Goal: Transaction & Acquisition: Obtain resource

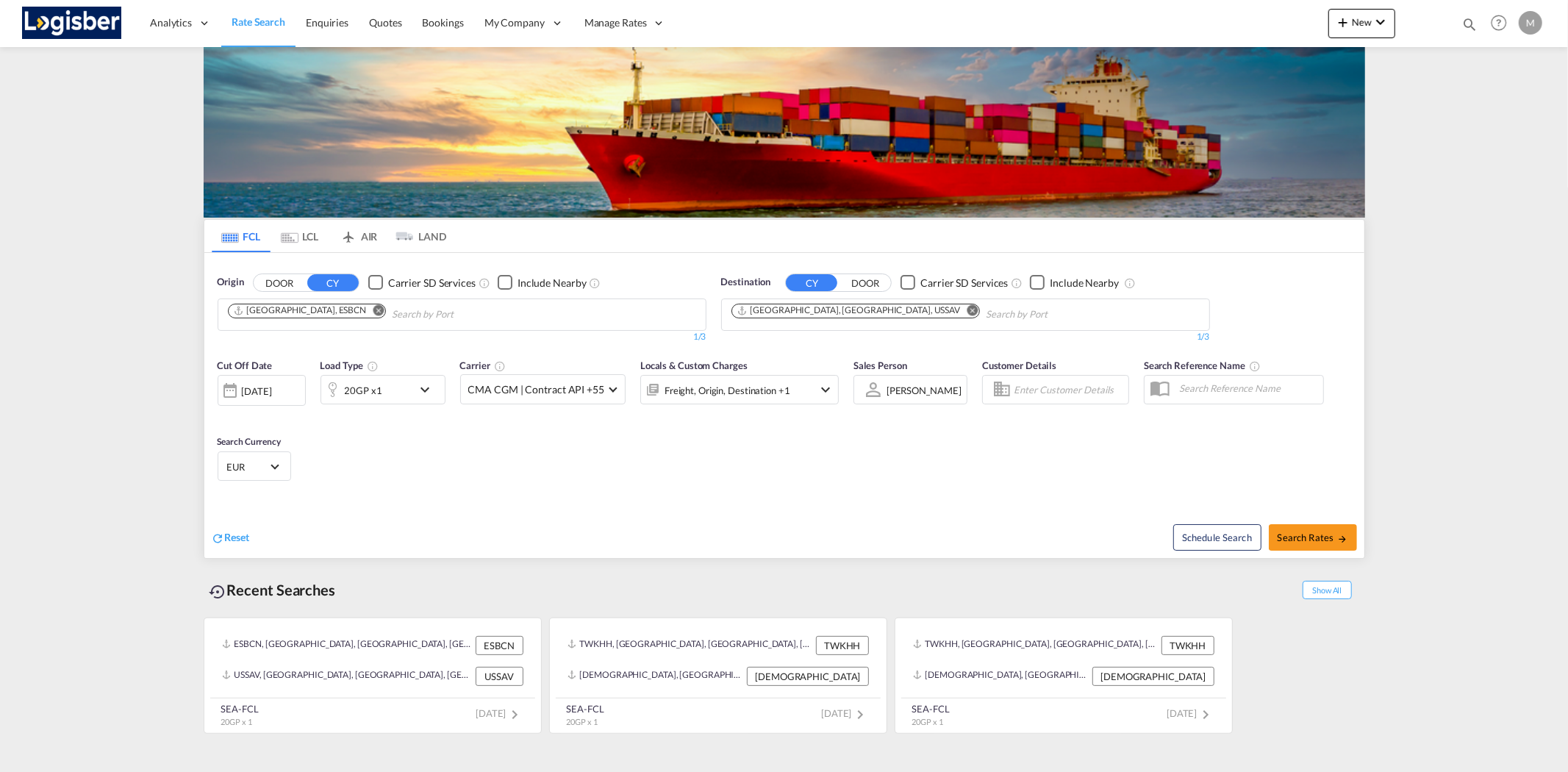
drag, startPoint x: 849, startPoint y: 309, endPoint x: 840, endPoint y: 311, distance: 9.2
click at [966, 309] on md-icon "Remove" at bounding box center [972, 310] width 11 height 11
click at [986, 310] on input "Chips input." at bounding box center [1055, 315] width 139 height 24
click at [835, 312] on input "Chips input." at bounding box center [801, 315] width 139 height 24
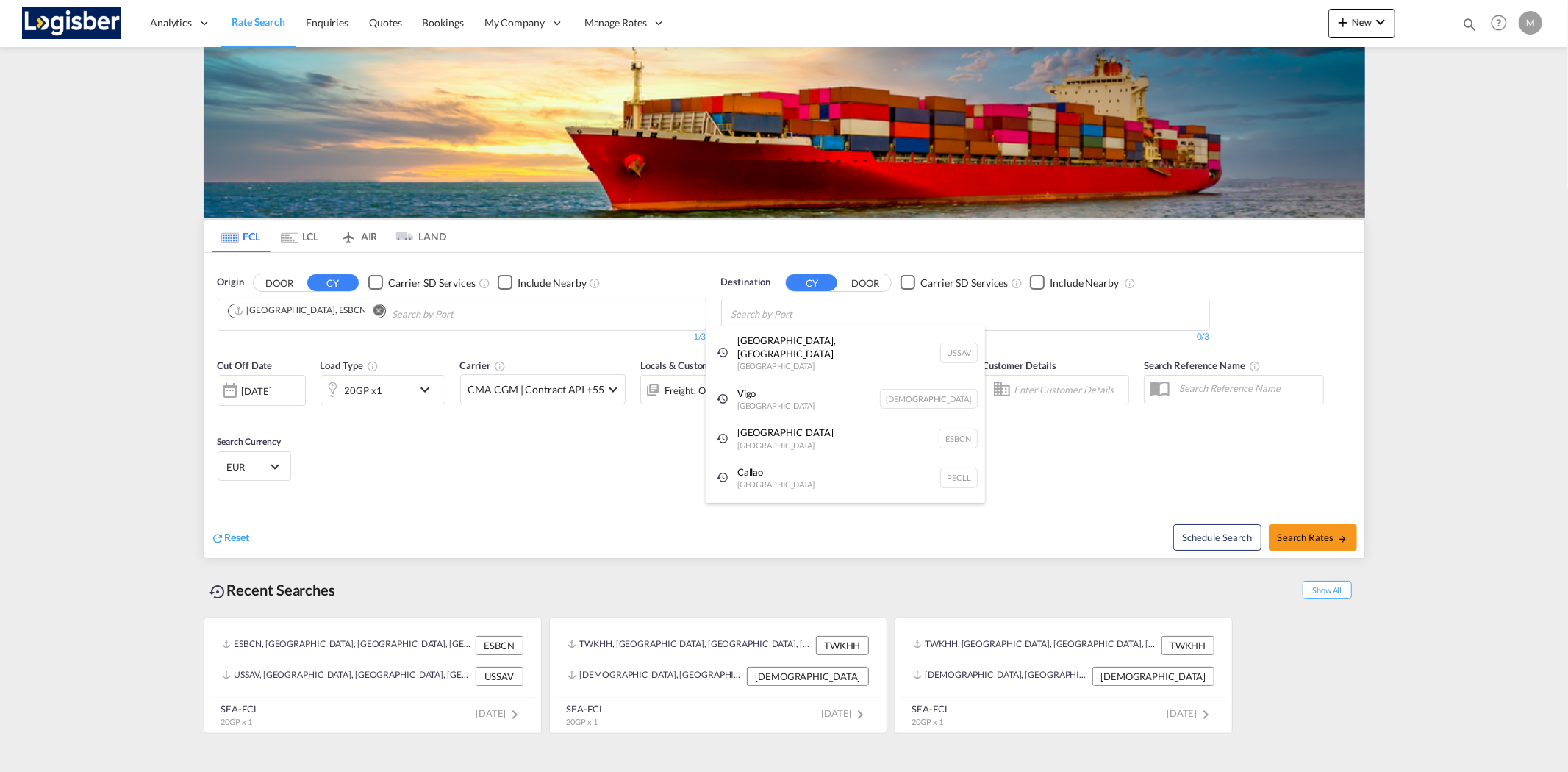
type input "h"
type input "jebel ali"
click at [824, 346] on div "[GEOGRAPHIC_DATA] [GEOGRAPHIC_DATA]" at bounding box center [845, 349] width 279 height 44
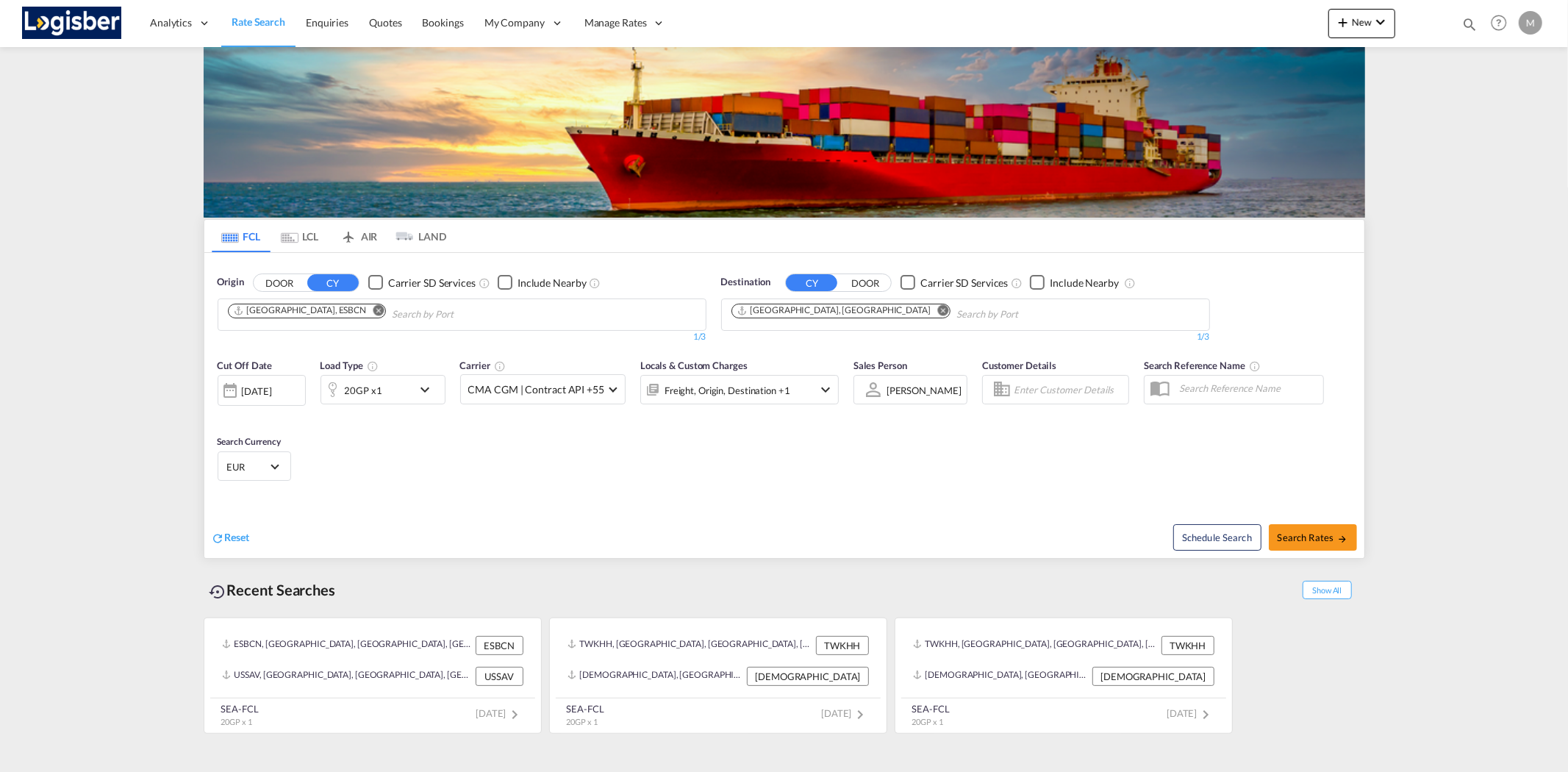
click at [423, 391] on md-icon "icon-chevron-down" at bounding box center [428, 389] width 25 height 17
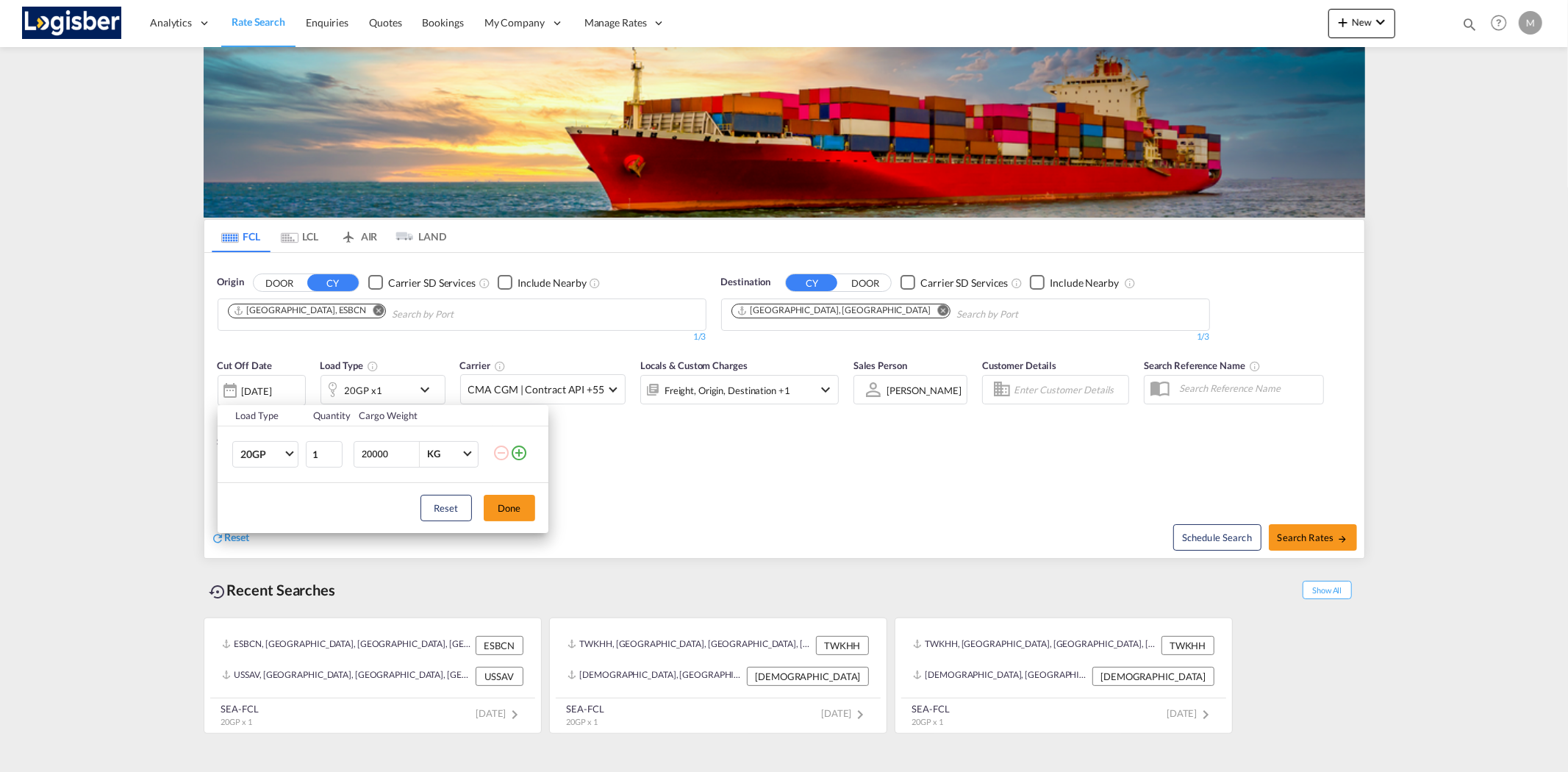
click at [516, 454] on md-icon "icon-plus-circle-outline" at bounding box center [519, 452] width 17 height 17
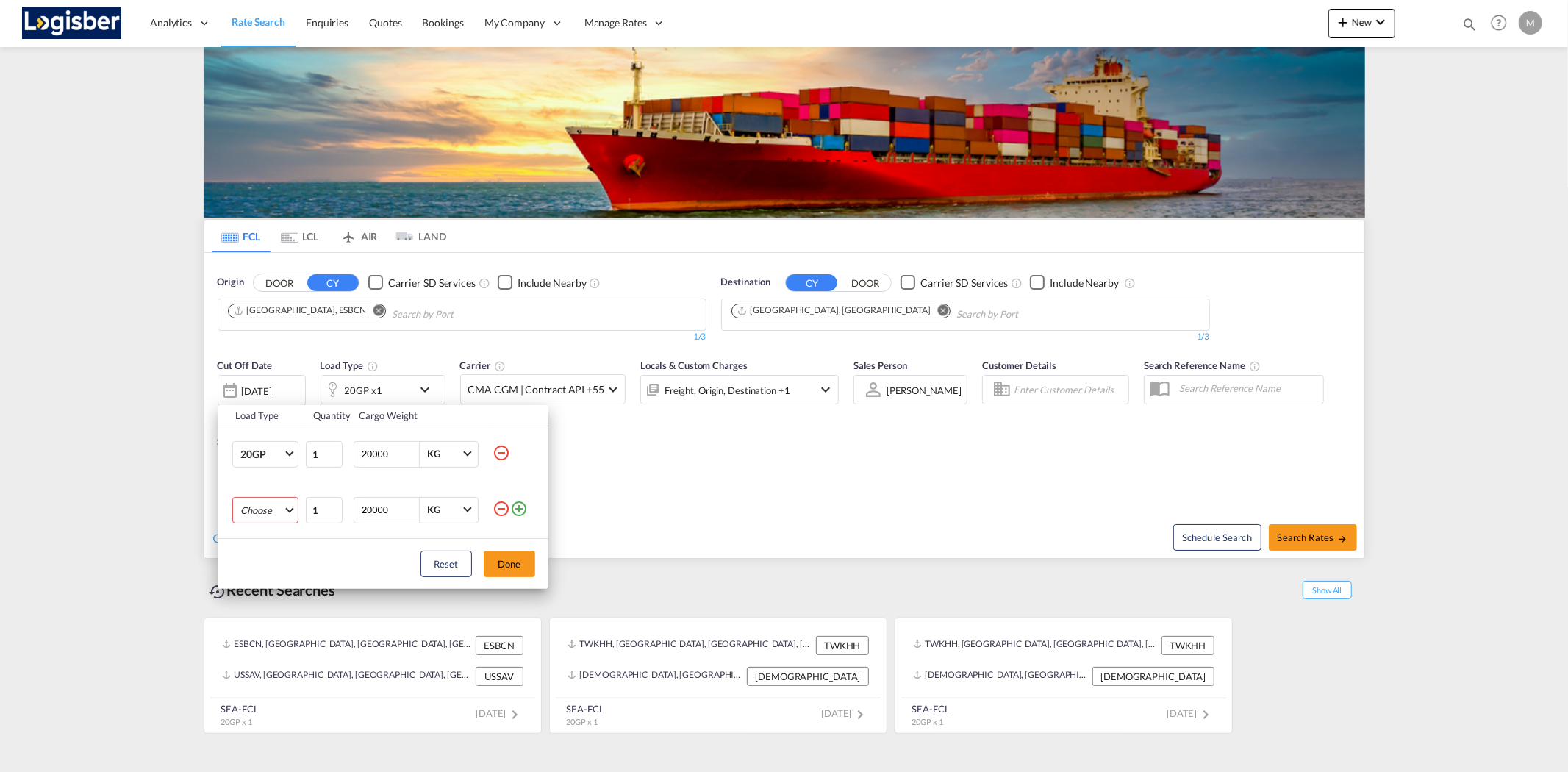
click at [280, 511] on md-select "Choose 20GP 40GP 40HC 45HC 20RE 40RE 40HR 20OT 40OT 20FR 40FR 40NR 20NR 45S 20T…" at bounding box center [265, 510] width 66 height 26
drag, startPoint x: 273, startPoint y: 547, endPoint x: 354, endPoint y: 545, distance: 81.0
click at [272, 546] on md-option "40GP" at bounding box center [278, 545] width 100 height 36
click at [522, 511] on md-icon "icon-plus-circle-outline" at bounding box center [519, 508] width 17 height 17
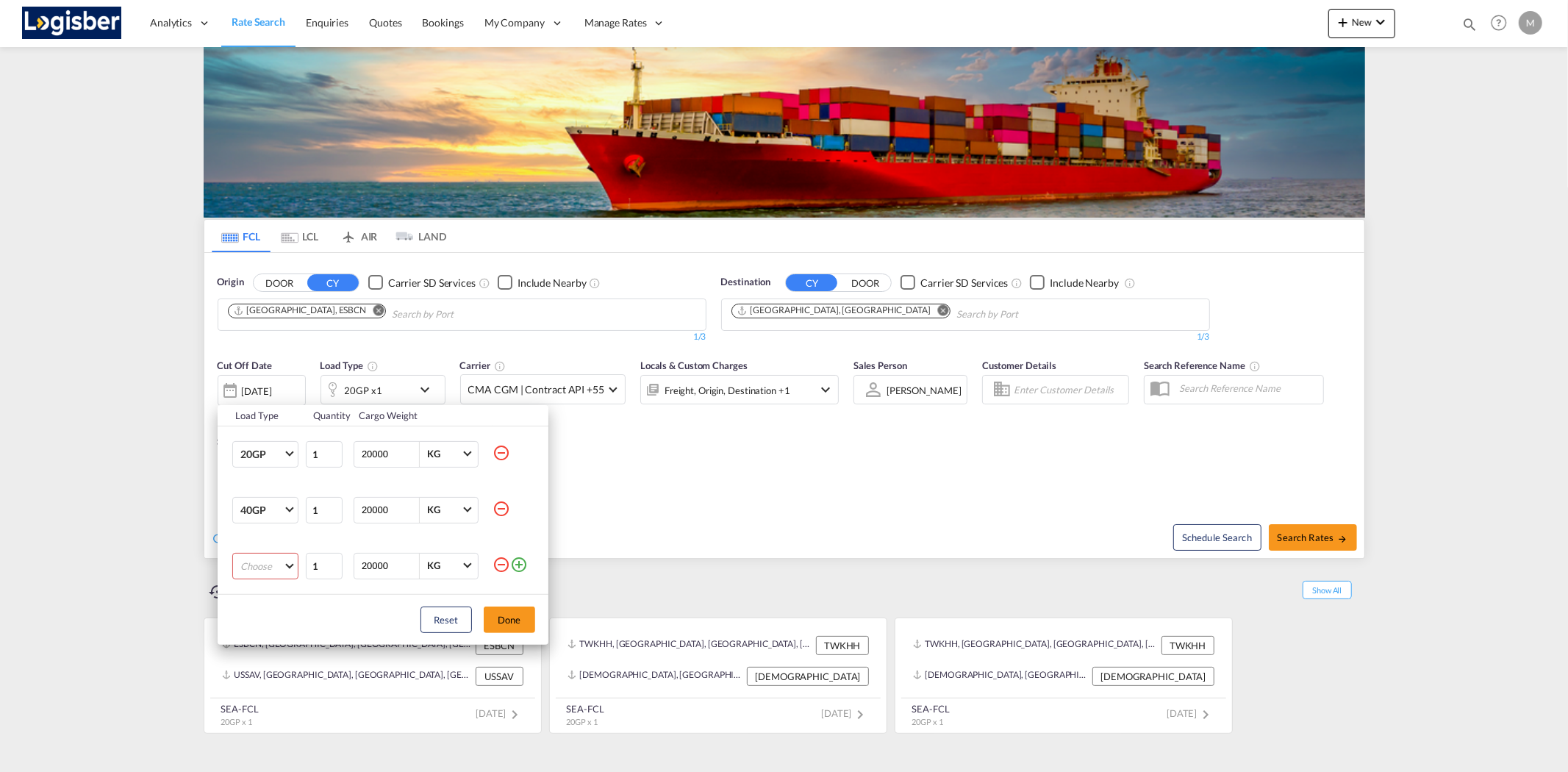
click at [278, 568] on md-select "Choose 20GP 40GP 40HC 45HC 20RE 40RE 40HR 20OT 40OT 20FR 40FR 40NR 20NR 45S 20T…" at bounding box center [265, 566] width 66 height 26
click at [272, 636] on md-option "40HC" at bounding box center [278, 636] width 100 height 36
click at [515, 616] on button "Done" at bounding box center [510, 619] width 52 height 26
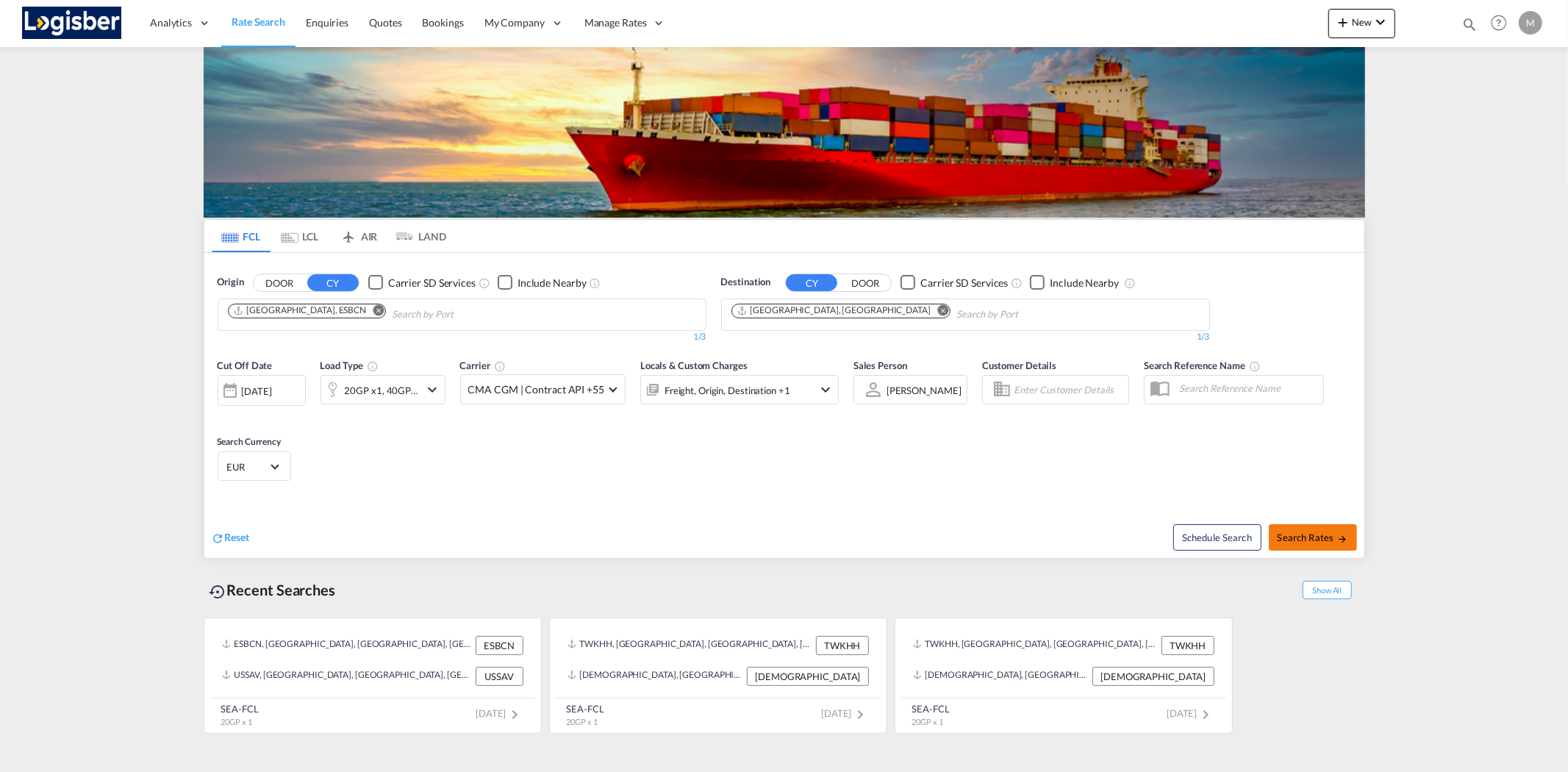
click at [1310, 532] on span "Search Rates" at bounding box center [1313, 537] width 71 height 12
type input "ESBCN to AEJEA / [DATE]"
